Goal: Transaction & Acquisition: Subscribe to service/newsletter

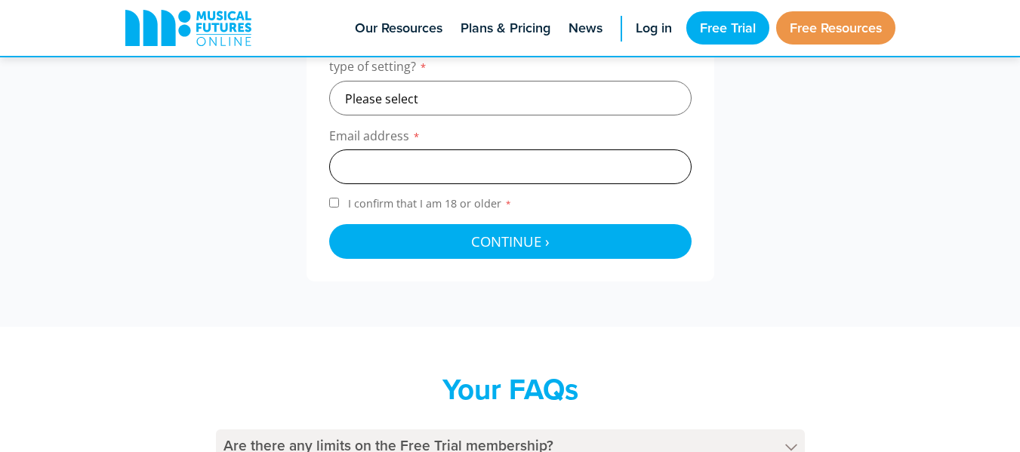
scroll to position [453, 0]
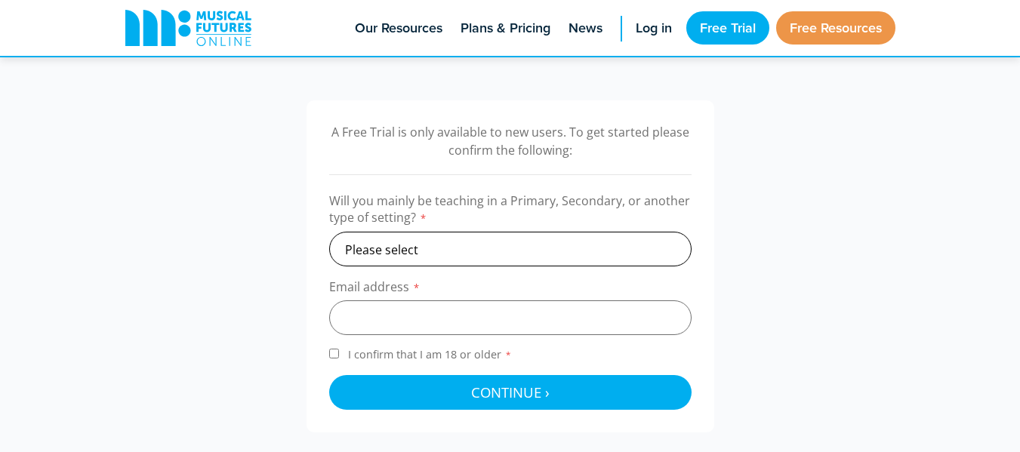
click at [551, 245] on select "Please select Primary Secondary Other" at bounding box center [510, 249] width 362 height 35
select select "secondary"
click at [329, 232] on select "Please select Primary Secondary Other" at bounding box center [510, 249] width 362 height 35
click at [445, 316] on input "email" at bounding box center [510, 317] width 362 height 35
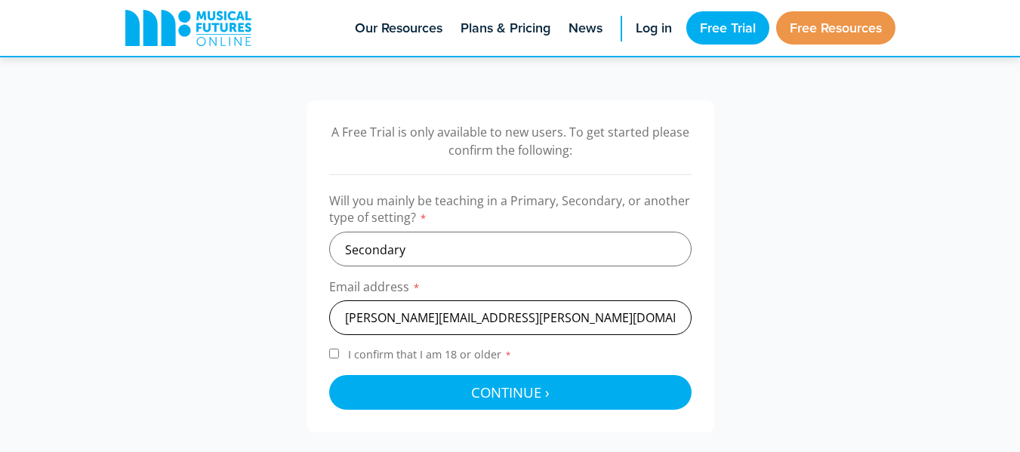
type input "[PERSON_NAME][EMAIL_ADDRESS][PERSON_NAME][DOMAIN_NAME]"
click at [337, 357] on input "I confirm that I am 18 or older *" at bounding box center [334, 354] width 10 height 10
checkbox input "true"
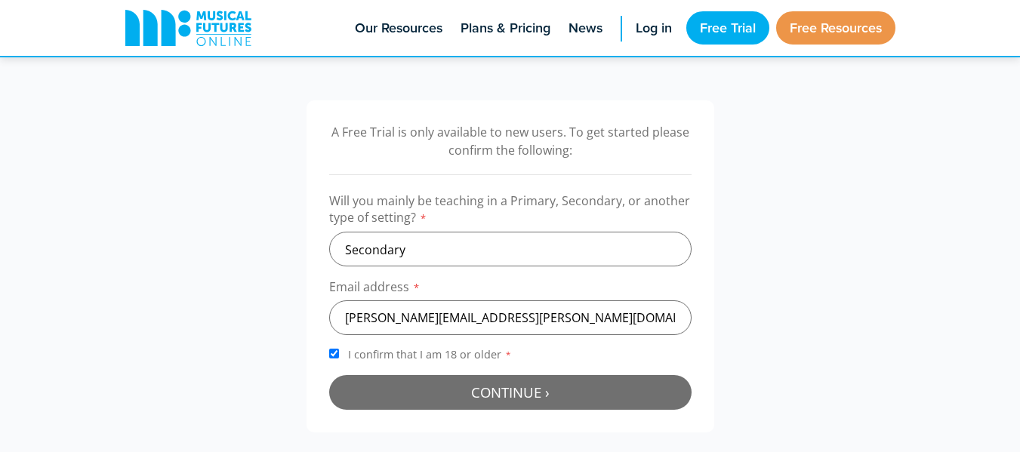
click at [377, 396] on button "Continue › Checking your details..." at bounding box center [510, 392] width 362 height 35
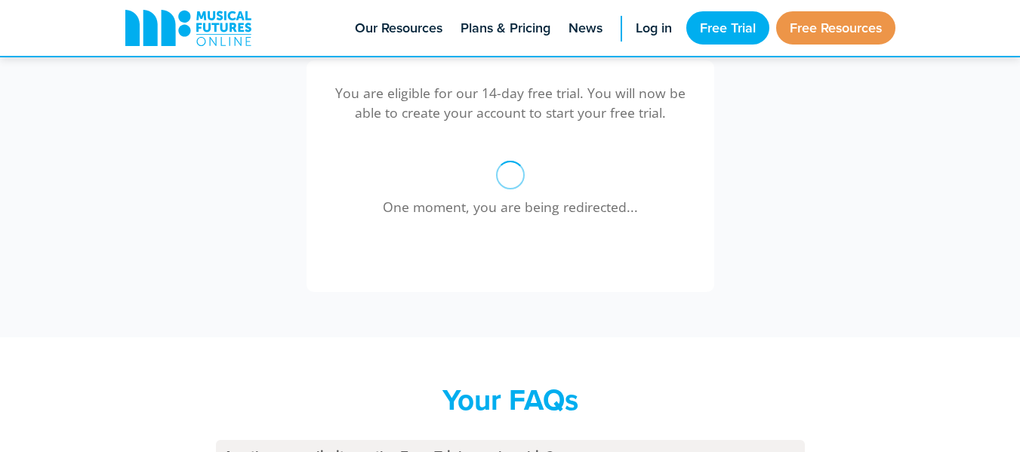
scroll to position [493, 0]
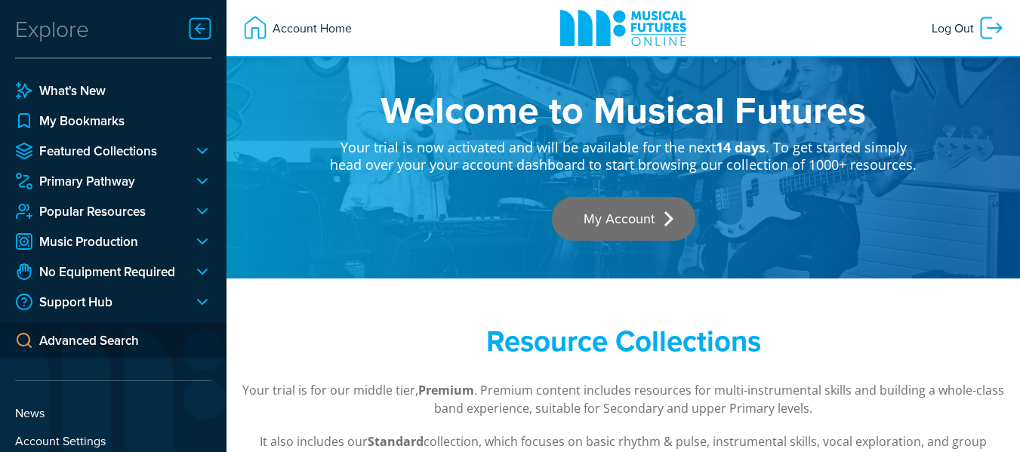
click at [593, 214] on link "My Account" at bounding box center [623, 219] width 143 height 44
